Goal: Task Accomplishment & Management: Manage account settings

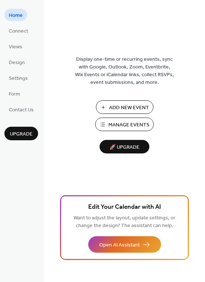
click at [132, 122] on span "Manage Events" at bounding box center [128, 125] width 41 height 8
click at [116, 145] on span "🚀 Upgrade" at bounding box center [124, 148] width 41 height 10
click at [20, 32] on span "Connect" at bounding box center [18, 31] width 19 height 8
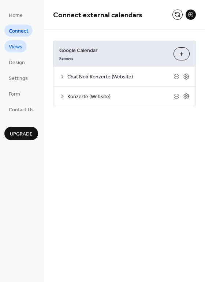
click at [16, 52] on link "Views" at bounding box center [15, 46] width 22 height 12
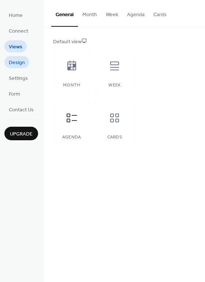
click at [15, 63] on span "Design" at bounding box center [17, 63] width 16 height 8
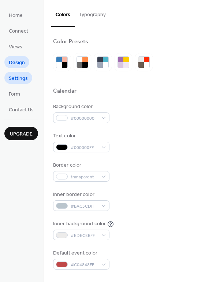
click at [14, 75] on span "Settings" at bounding box center [18, 79] width 19 height 8
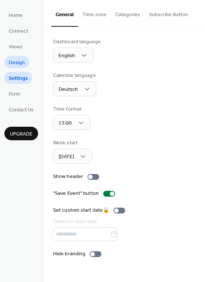
click at [17, 64] on span "Design" at bounding box center [17, 63] width 16 height 8
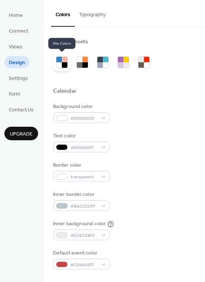
click at [59, 64] on div at bounding box center [58, 64] width 5 height 5
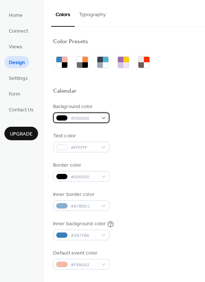
click at [95, 117] on span "#000000" at bounding box center [84, 119] width 27 height 8
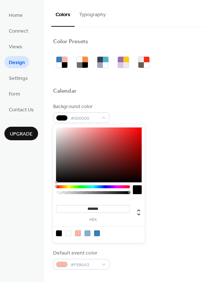
click at [70, 235] on div at bounding box center [69, 234] width 6 height 6
type input "*******"
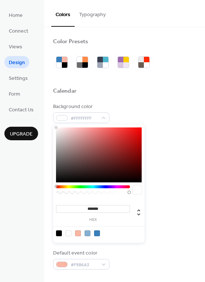
click at [148, 85] on div at bounding box center [124, 79] width 143 height 16
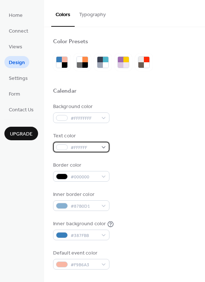
click at [93, 148] on span "#FFFFFF" at bounding box center [84, 148] width 27 height 8
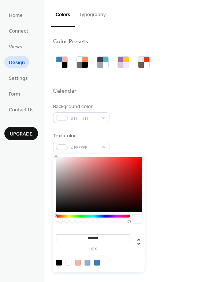
click at [58, 261] on div at bounding box center [59, 263] width 6 height 6
type input "*******"
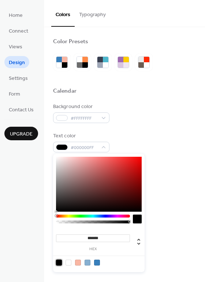
click at [132, 135] on div "Text color #000000FF" at bounding box center [124, 142] width 143 height 20
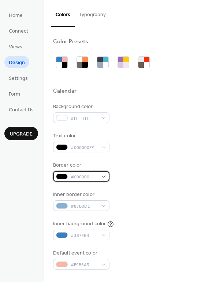
click at [96, 177] on span "#000000" at bounding box center [84, 177] width 27 height 8
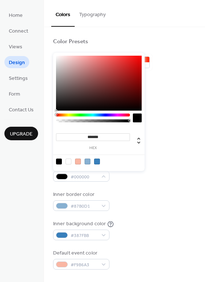
click at [69, 162] on div at bounding box center [69, 162] width 6 height 6
type input "*******"
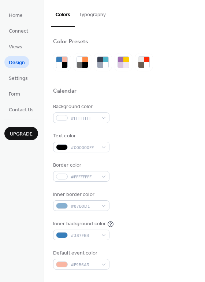
click at [172, 152] on div "Background color #FFFFFFFF Text color #000000FF Border color #FFFFFFFF Inner bo…" at bounding box center [124, 186] width 143 height 167
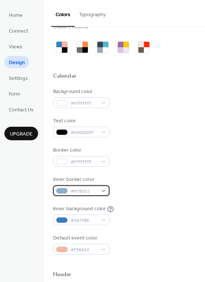
click at [94, 191] on span "#87B0D1" at bounding box center [84, 192] width 27 height 8
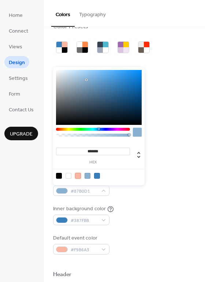
click at [77, 175] on div at bounding box center [78, 176] width 6 height 6
type input "*******"
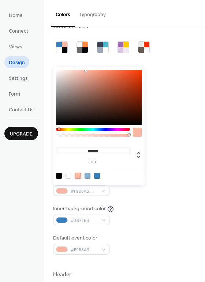
click at [148, 197] on div "Background color #FFFFFFFF Text color #000000FF Border color #FFFFFFFF Inner bo…" at bounding box center [124, 171] width 143 height 167
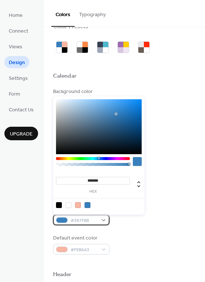
click at [84, 223] on span "#387FBB" at bounding box center [84, 221] width 27 height 8
click at [78, 207] on div at bounding box center [78, 205] width 6 height 6
type input "*******"
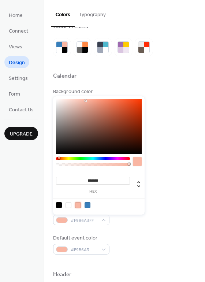
click at [159, 235] on div "Default event color #F9B6A3" at bounding box center [124, 245] width 143 height 20
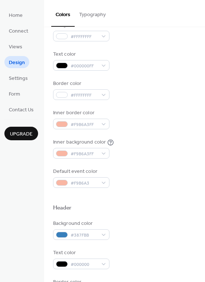
scroll to position [86, 0]
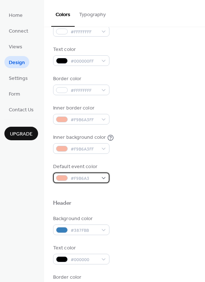
click at [93, 178] on span "#F9B6A3" at bounding box center [84, 179] width 27 height 8
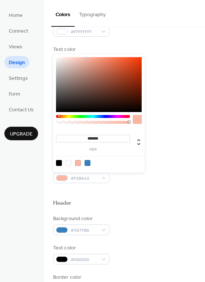
click at [78, 163] on div at bounding box center [78, 163] width 6 height 6
click at [149, 202] on div "Header" at bounding box center [124, 205] width 143 height 10
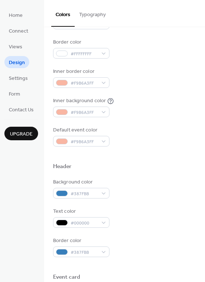
scroll to position [129, 0]
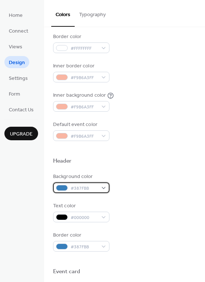
click at [95, 186] on span "#387FBB" at bounding box center [84, 189] width 27 height 8
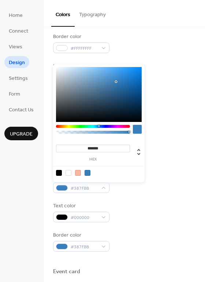
click at [69, 175] on div at bounding box center [69, 173] width 6 height 6
type input "*******"
click at [69, 173] on div at bounding box center [69, 173] width 6 height 6
click at [110, 196] on div "Background color #FFFFFFFF Text color #000000 Border color #387FBB" at bounding box center [124, 212] width 143 height 79
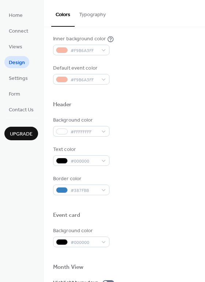
scroll to position [198, 0]
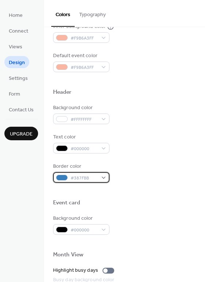
click at [87, 177] on span "#387FBB" at bounding box center [84, 178] width 27 height 8
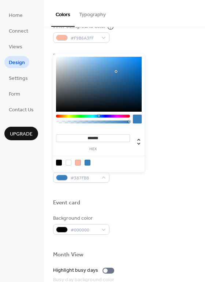
click at [80, 163] on div at bounding box center [78, 163] width 6 height 6
type input "*******"
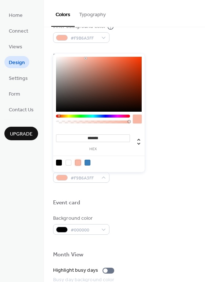
scroll to position [199, 0]
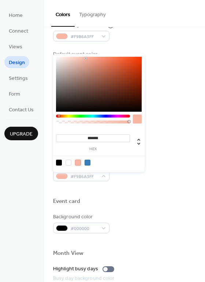
click at [142, 200] on div "Event card" at bounding box center [124, 203] width 143 height 10
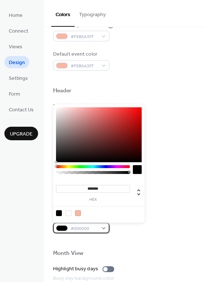
click at [92, 227] on span "#000000" at bounding box center [84, 229] width 27 height 8
click at [78, 214] on div at bounding box center [78, 213] width 6 height 6
type input "*******"
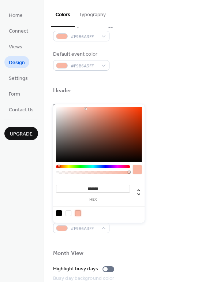
click at [138, 225] on div "Background color #F9B6A3FF" at bounding box center [124, 223] width 143 height 20
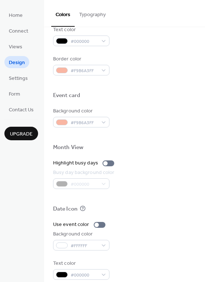
scroll to position [314, 0]
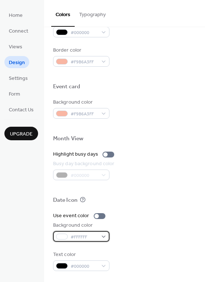
click at [82, 233] on span "#FFFFFF" at bounding box center [84, 237] width 27 height 8
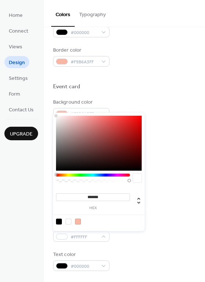
click at [80, 221] on div at bounding box center [78, 222] width 6 height 6
type input "*******"
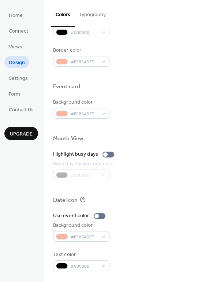
click at [144, 247] on div "Use event color Background color #F9B6A3FF Text color #000000" at bounding box center [124, 241] width 143 height 59
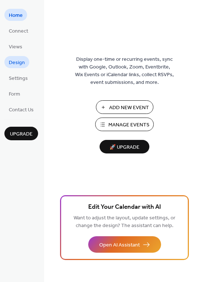
click at [19, 60] on span "Design" at bounding box center [17, 63] width 16 height 8
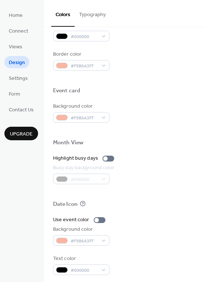
scroll to position [314, 0]
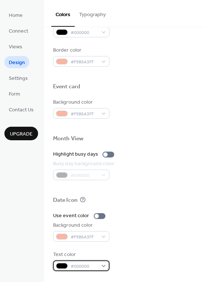
click at [87, 265] on span "#000000" at bounding box center [84, 267] width 27 height 8
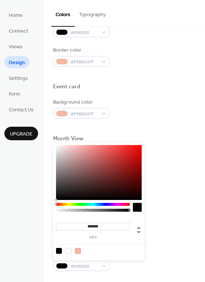
click at [69, 251] on div at bounding box center [69, 251] width 6 height 6
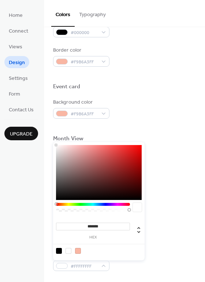
click at [60, 251] on div at bounding box center [59, 251] width 6 height 6
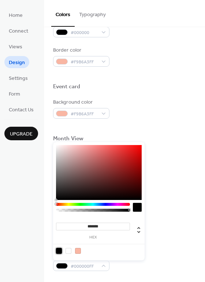
type input "*"
click at [93, 211] on div at bounding box center [93, 210] width 72 height 3
drag, startPoint x: 93, startPoint y: 211, endPoint x: 83, endPoint y: 211, distance: 10.3
click at [84, 211] on div at bounding box center [85, 210] width 2 height 2
click at [93, 210] on div at bounding box center [93, 210] width 72 height 3
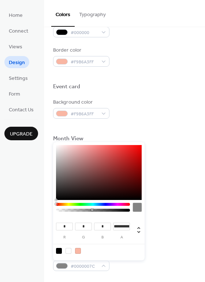
click at [104, 209] on div at bounding box center [93, 210] width 72 height 3
click at [112, 210] on div at bounding box center [93, 210] width 72 height 3
type input "*"
drag, startPoint x: 112, startPoint y: 210, endPoint x: 140, endPoint y: 211, distance: 27.9
click at [140, 211] on div at bounding box center [99, 209] width 86 height 12
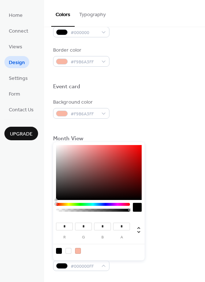
click at [68, 252] on div at bounding box center [69, 251] width 6 height 6
type input "***"
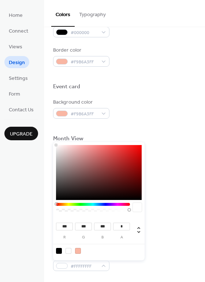
click at [144, 107] on div "Background color #F9B6A3FF" at bounding box center [124, 109] width 143 height 20
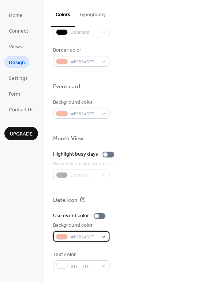
click at [81, 238] on span "#F9B6A3FF" at bounding box center [84, 237] width 27 height 8
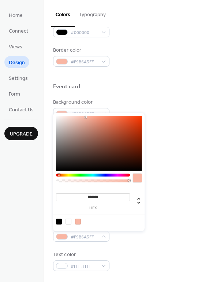
click at [122, 117] on div at bounding box center [99, 143] width 86 height 55
click at [127, 121] on div at bounding box center [99, 143] width 86 height 55
click at [131, 125] on div at bounding box center [99, 143] width 86 height 55
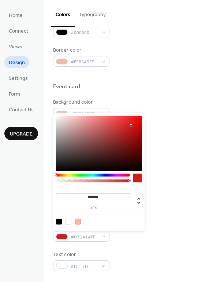
click at [56, 174] on div at bounding box center [56, 175] width 2 height 2
click at [133, 117] on div at bounding box center [99, 143] width 86 height 55
type input "*******"
click at [130, 119] on div at bounding box center [130, 119] width 1 height 1
